Goal: Find specific page/section: Find specific page/section

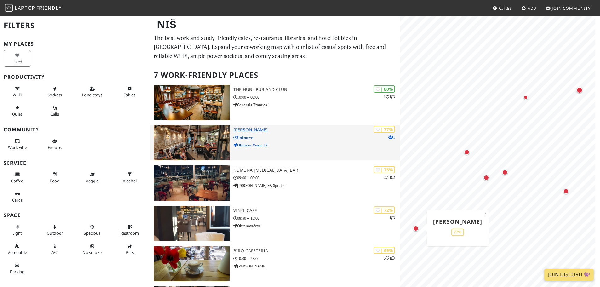
click at [298, 155] on div "| 77% 1 Kafe Komšiluk Unknown Obilićev Venac 12" at bounding box center [316, 142] width 167 height 35
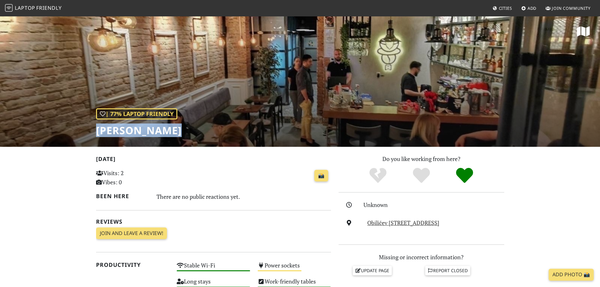
drag, startPoint x: 186, startPoint y: 133, endPoint x: 63, endPoint y: 133, distance: 123.5
click at [63, 133] on div "| 77% Laptop Friendly [PERSON_NAME]" at bounding box center [300, 81] width 600 height 131
